Goal: Download file/media

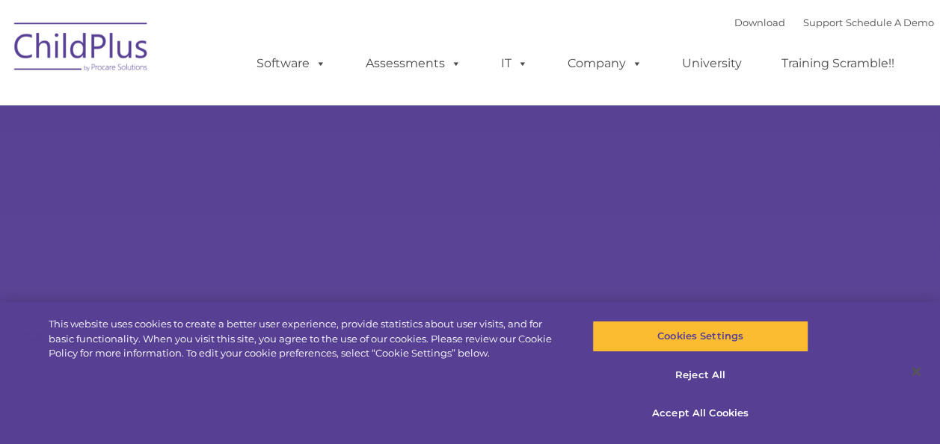
type input ""
select select "MEDIUM"
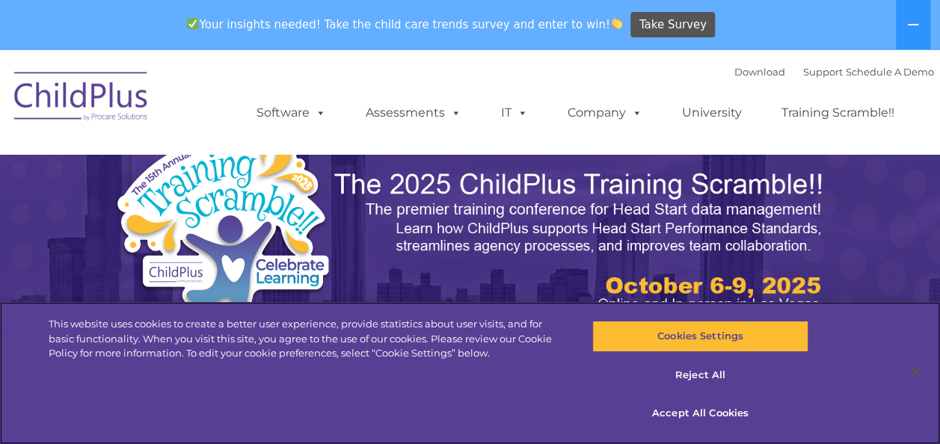
click at [137, 401] on div "This website uses cookies to create a better user experience, provide statistic…" at bounding box center [470, 373] width 940 height 142
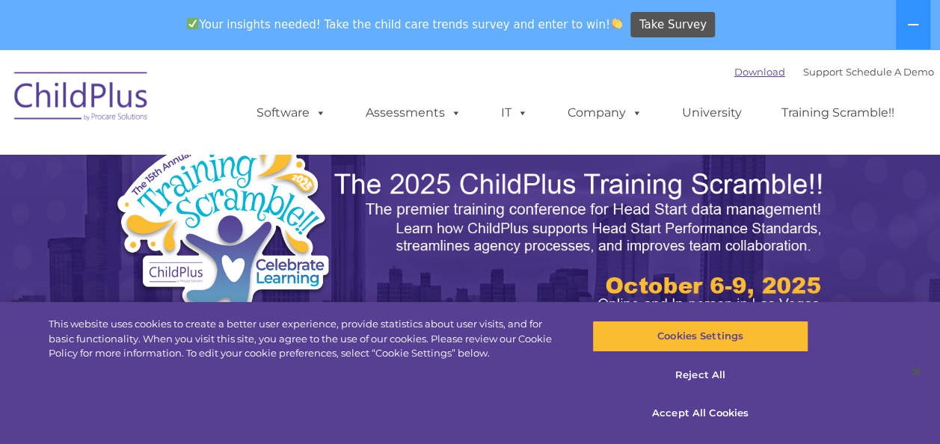
click at [734, 78] on link "Download" at bounding box center [759, 72] width 51 height 12
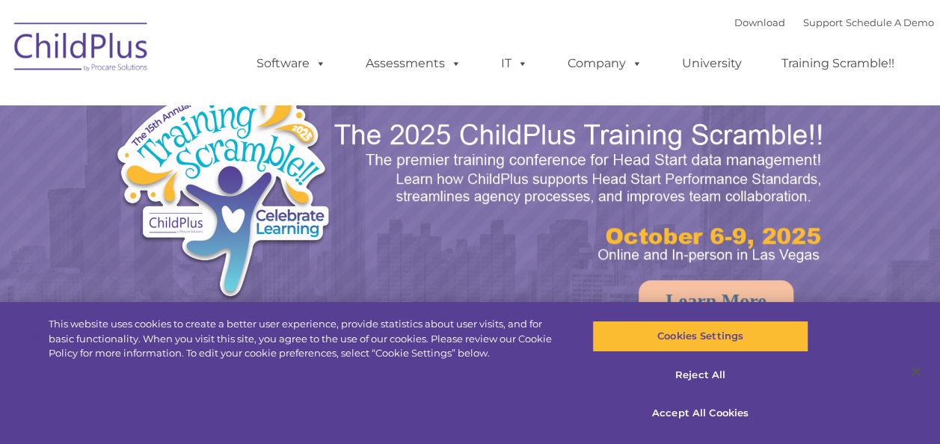
select select "MEDIUM"
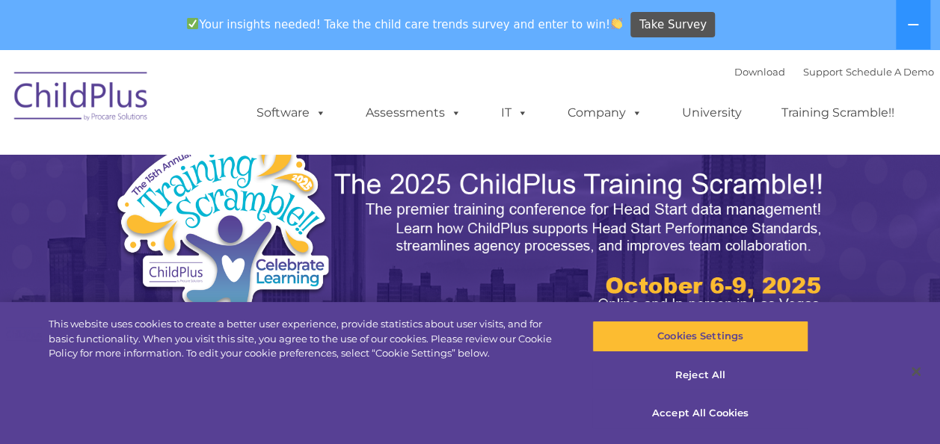
drag, startPoint x: 937, startPoint y: 64, endPoint x: 946, endPoint y: 99, distance: 37.0
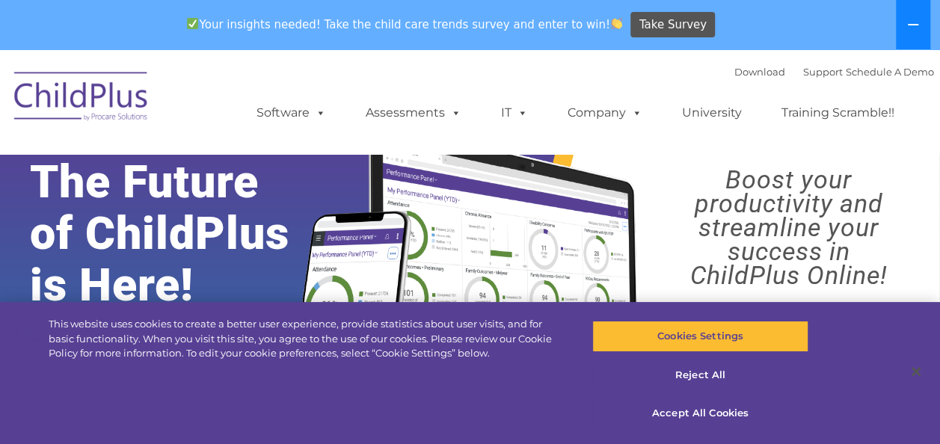
click at [913, 25] on icon at bounding box center [913, 25] width 12 height 12
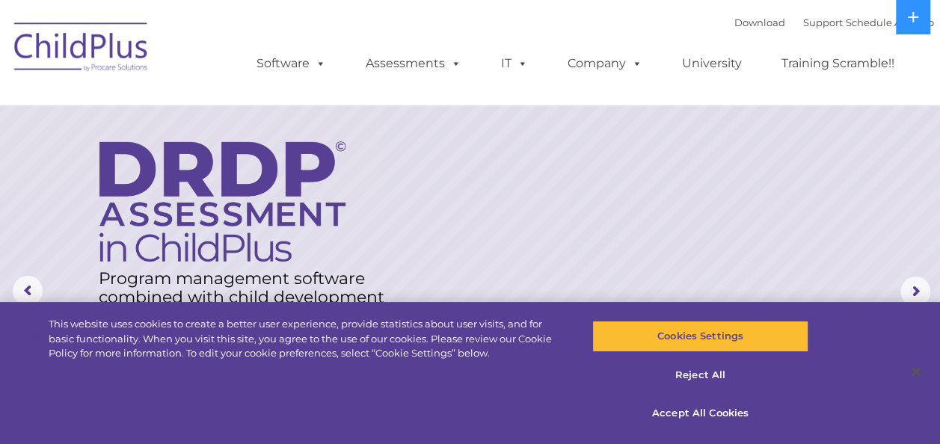
drag, startPoint x: 912, startPoint y: 8, endPoint x: 807, endPoint y: 12, distance: 105.5
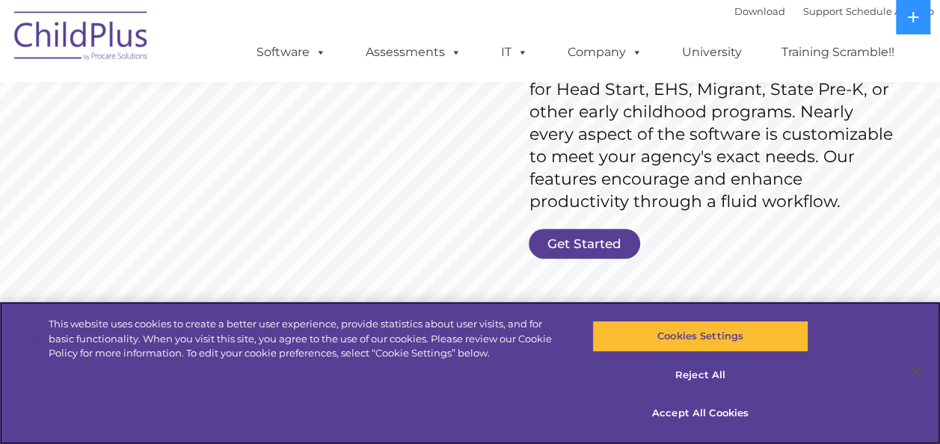
scroll to position [278, 0]
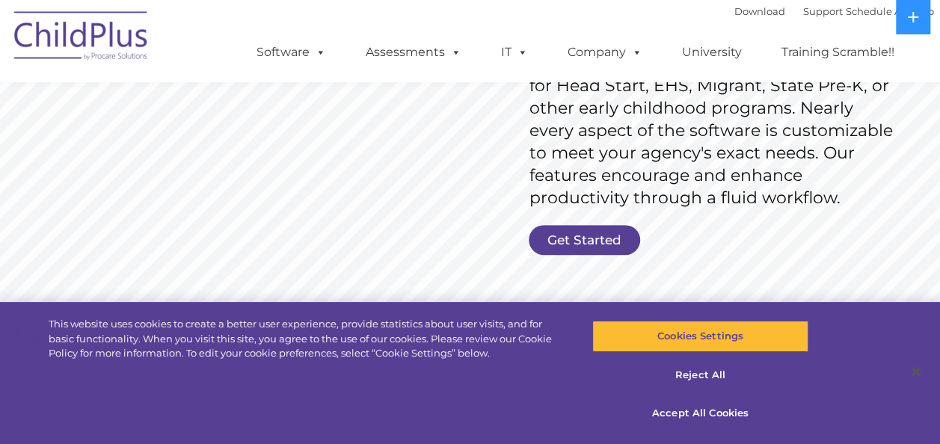
click at [599, 251] on link "Get Started" at bounding box center [584, 240] width 111 height 30
click at [610, 232] on link "Get Started" at bounding box center [584, 240] width 111 height 30
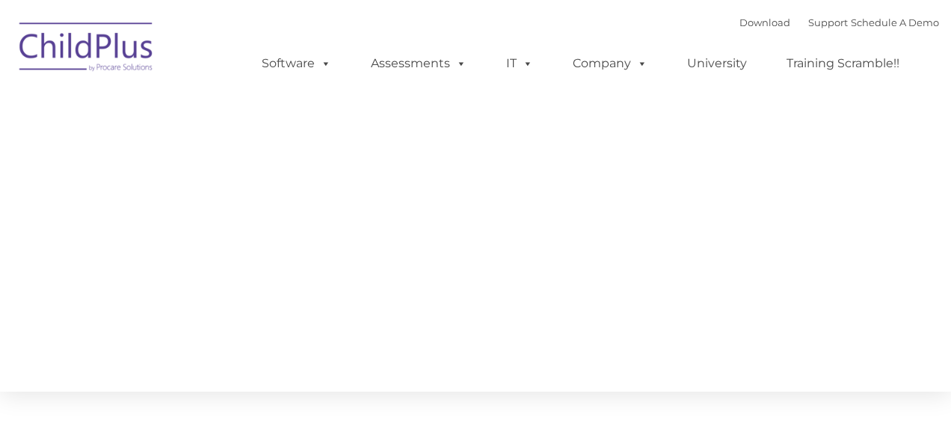
type input ""
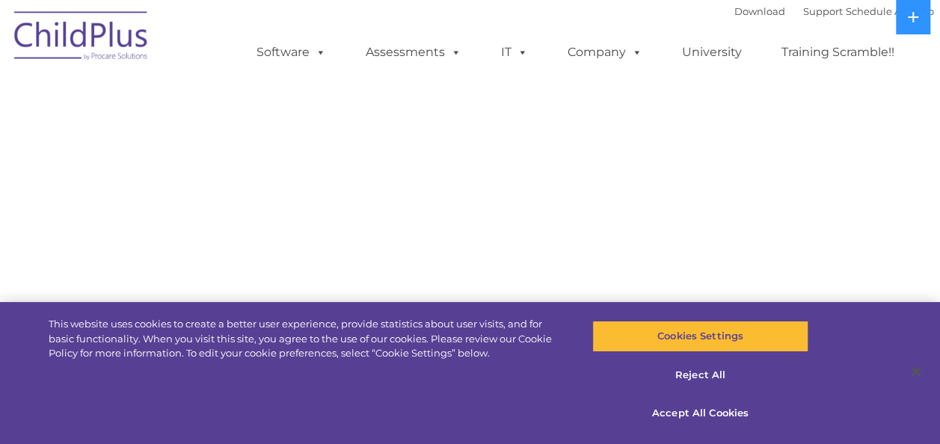
select select "MEDIUM"
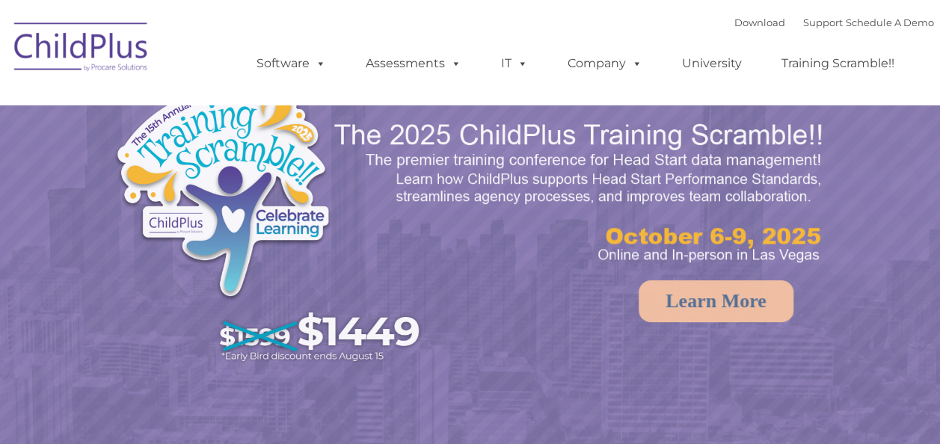
select select "MEDIUM"
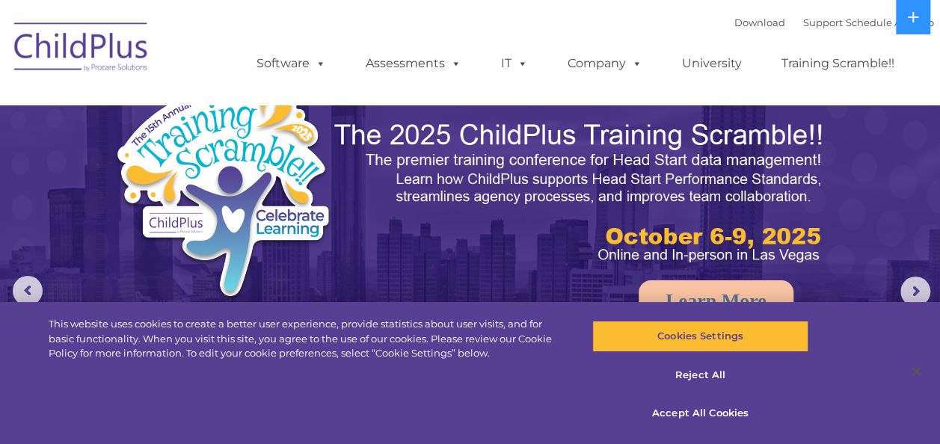
click at [120, 66] on img at bounding box center [82, 49] width 150 height 75
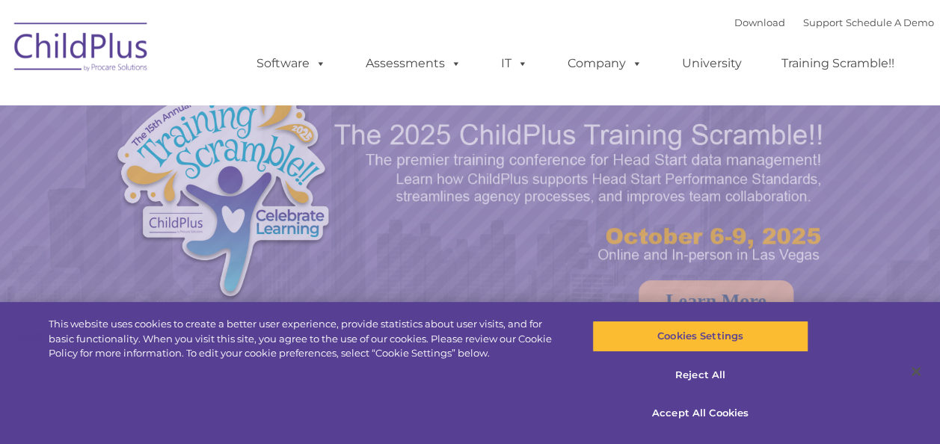
select select "MEDIUM"
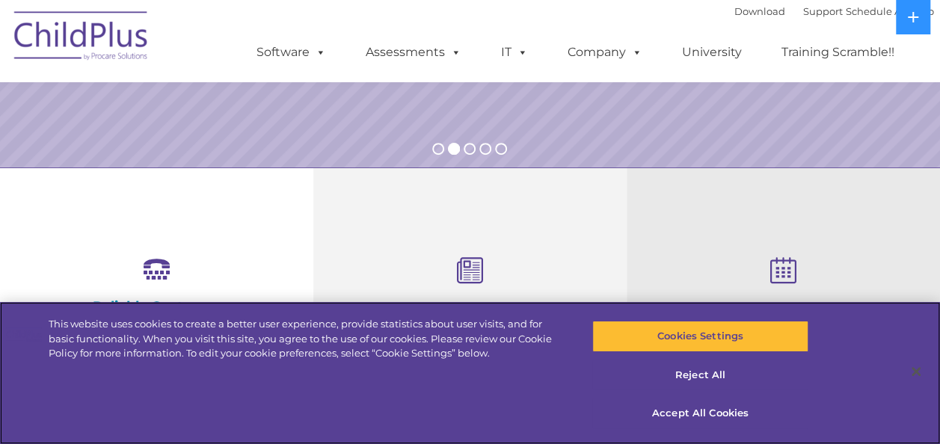
scroll to position [387, 0]
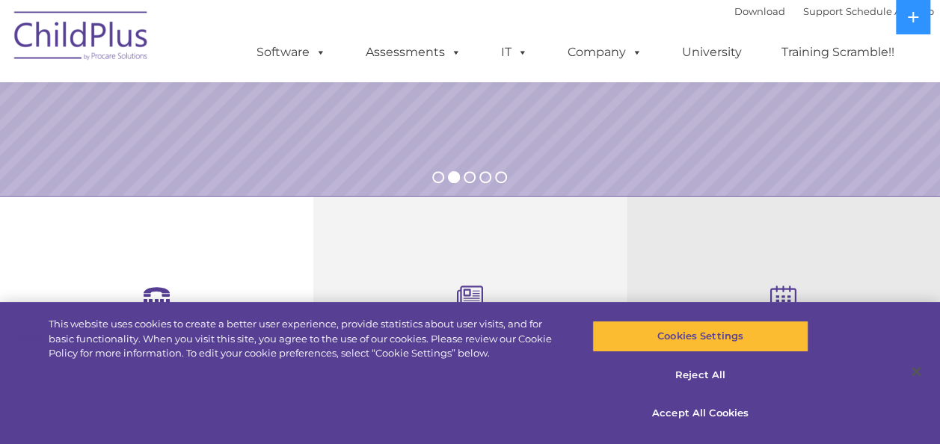
click at [484, 174] on rs-bullet at bounding box center [485, 177] width 12 height 12
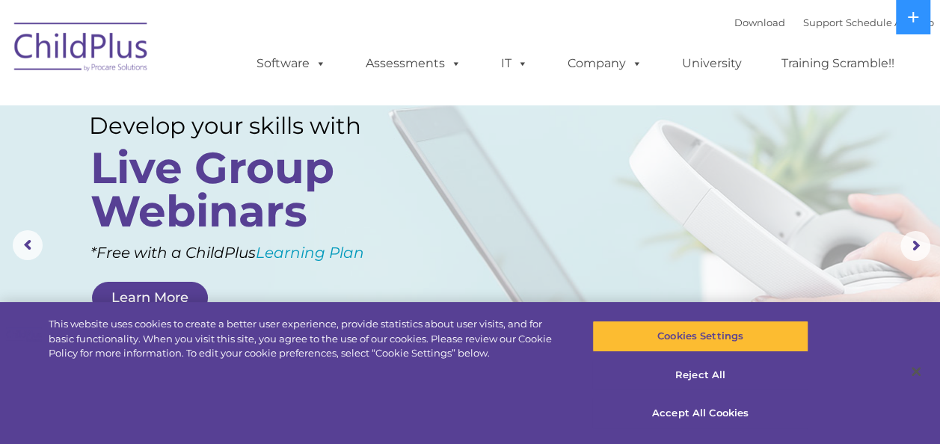
scroll to position [64, 0]
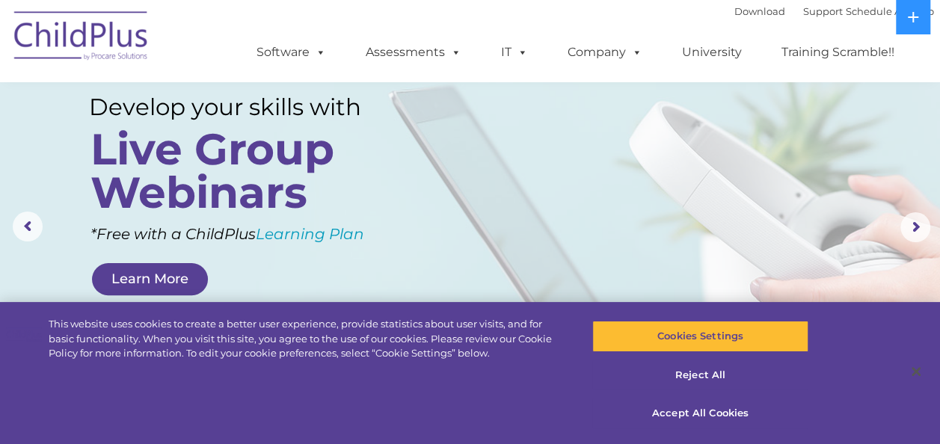
click at [25, 212] on rs-arrow at bounding box center [28, 227] width 30 height 30
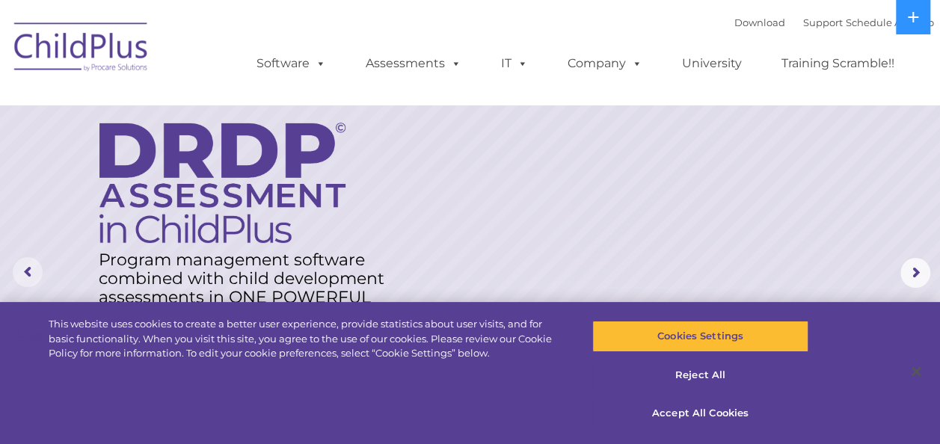
scroll to position [0, 0]
